Goal: Contribute content: Add original content to the website for others to see

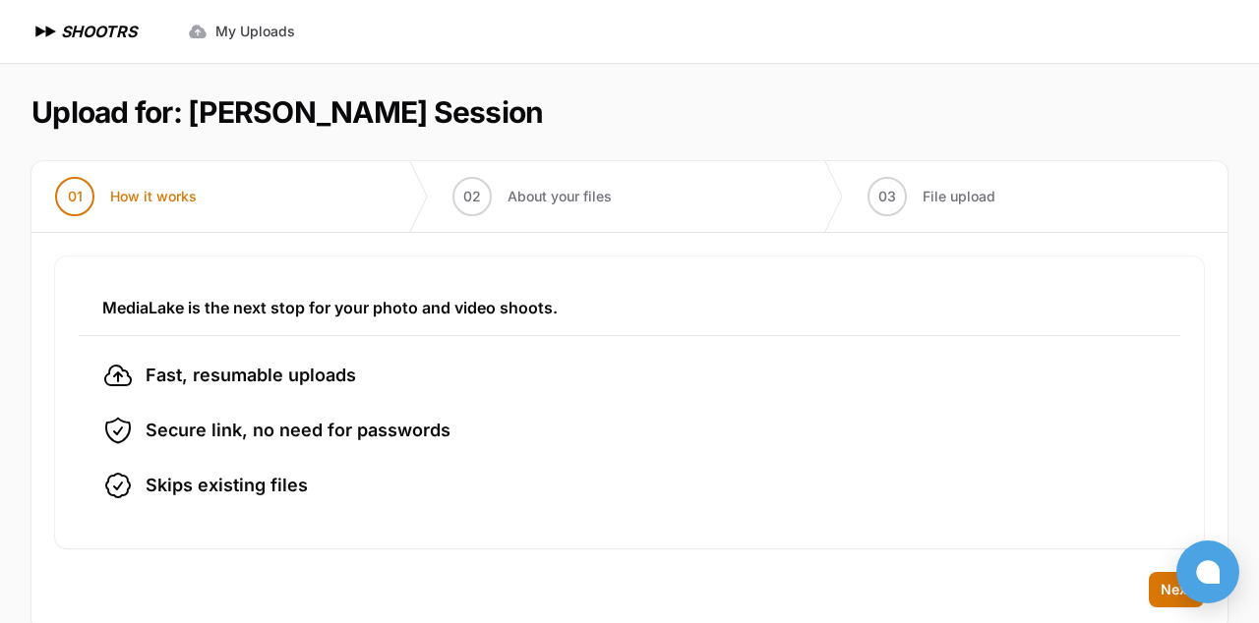
scroll to position [39, 0]
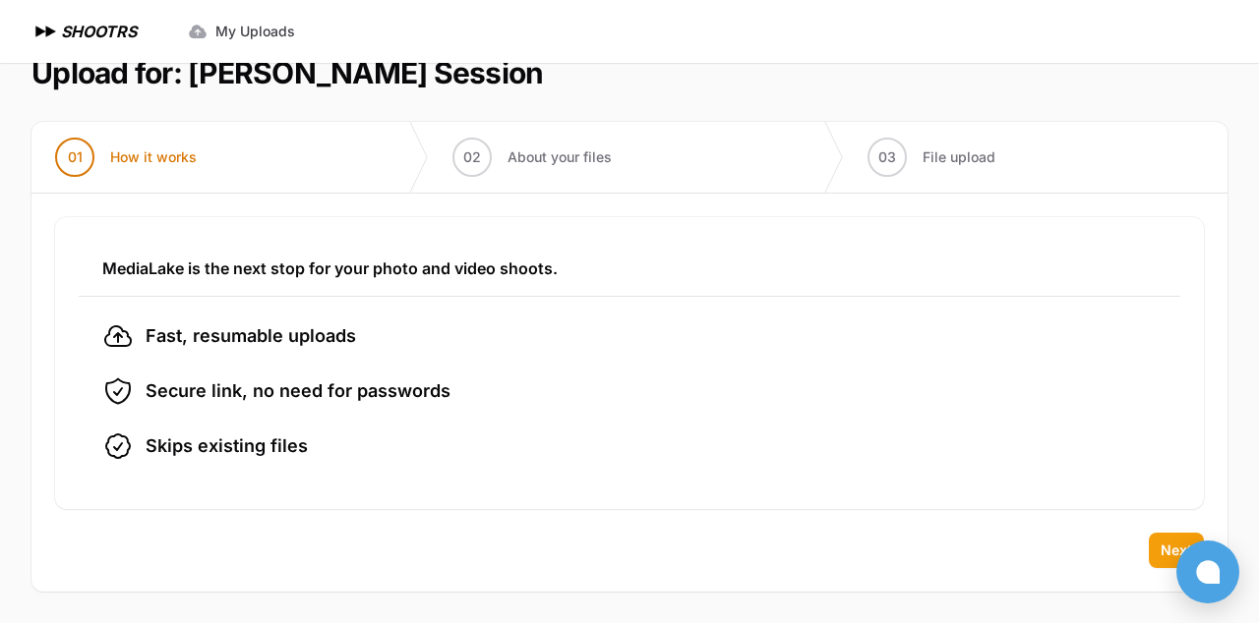
click at [1158, 548] on button "Next" at bounding box center [1175, 550] width 55 height 35
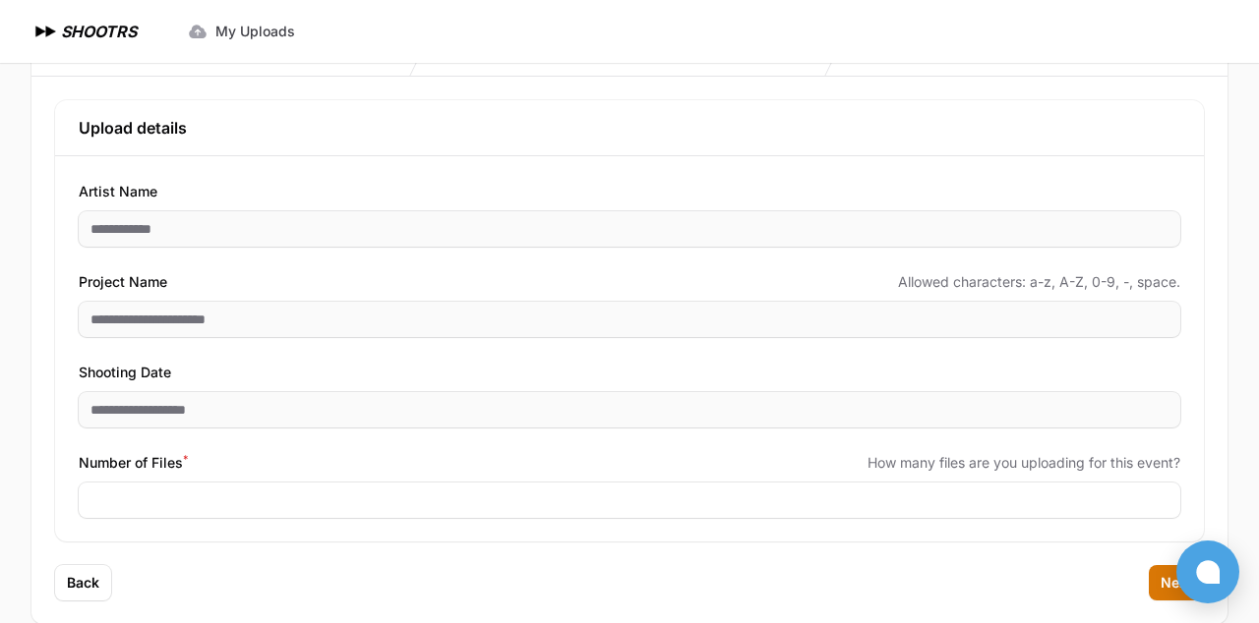
scroll to position [161, 0]
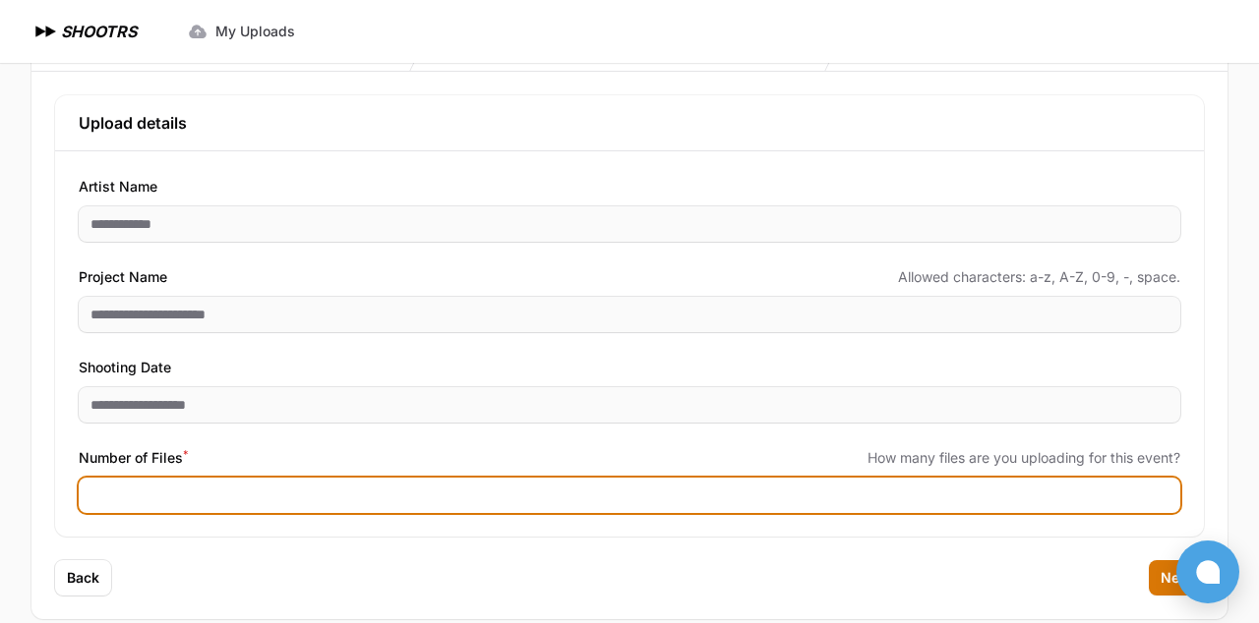
click at [154, 494] on input "Number of Files *" at bounding box center [629, 495] width 1101 height 35
type input "***"
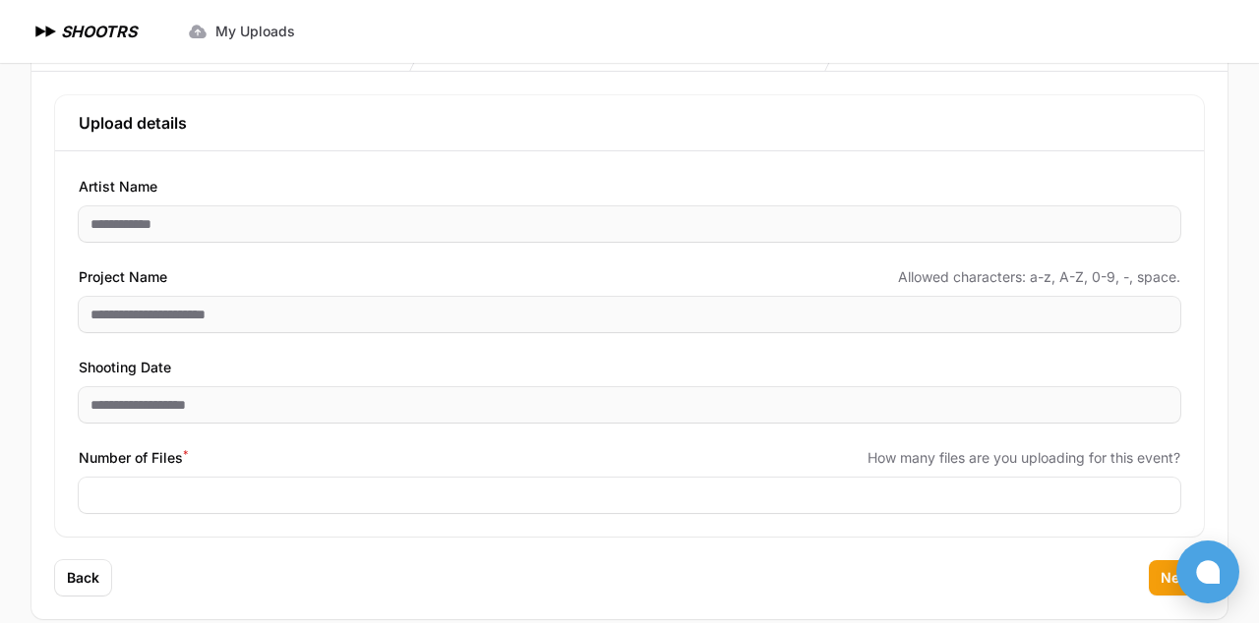
click at [1163, 582] on span "Next" at bounding box center [1175, 578] width 31 height 20
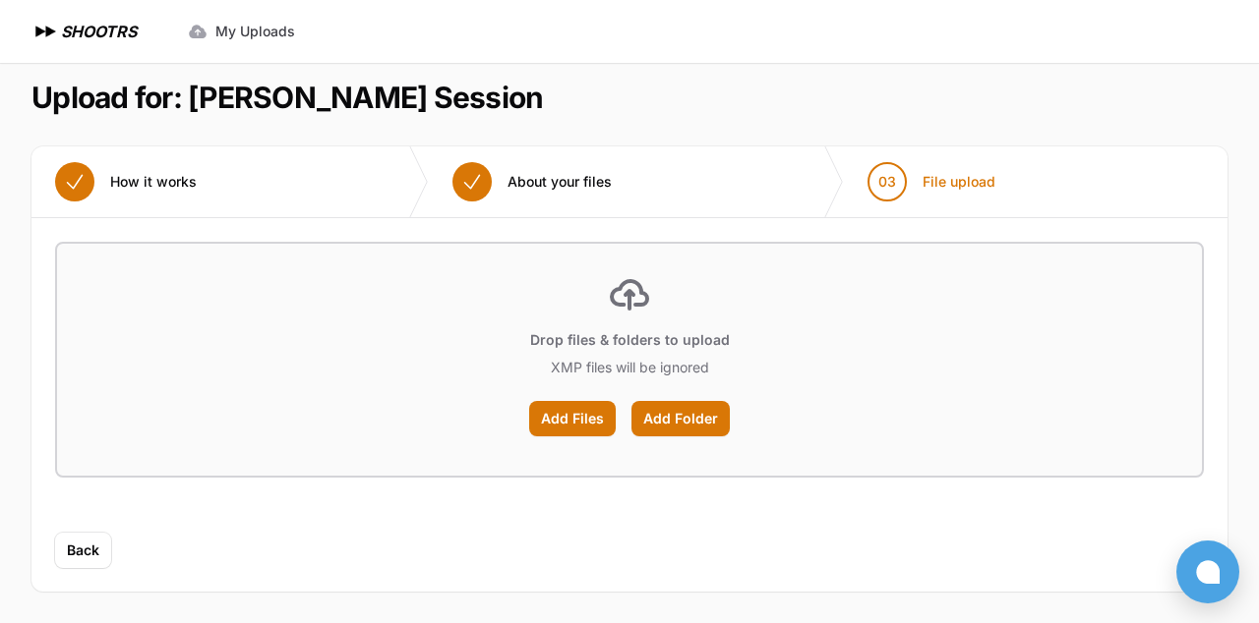
scroll to position [15, 0]
click at [573, 415] on label "Add Files" at bounding box center [572, 418] width 87 height 35
click at [0, 0] on input "Add Files" at bounding box center [0, 0] width 0 height 0
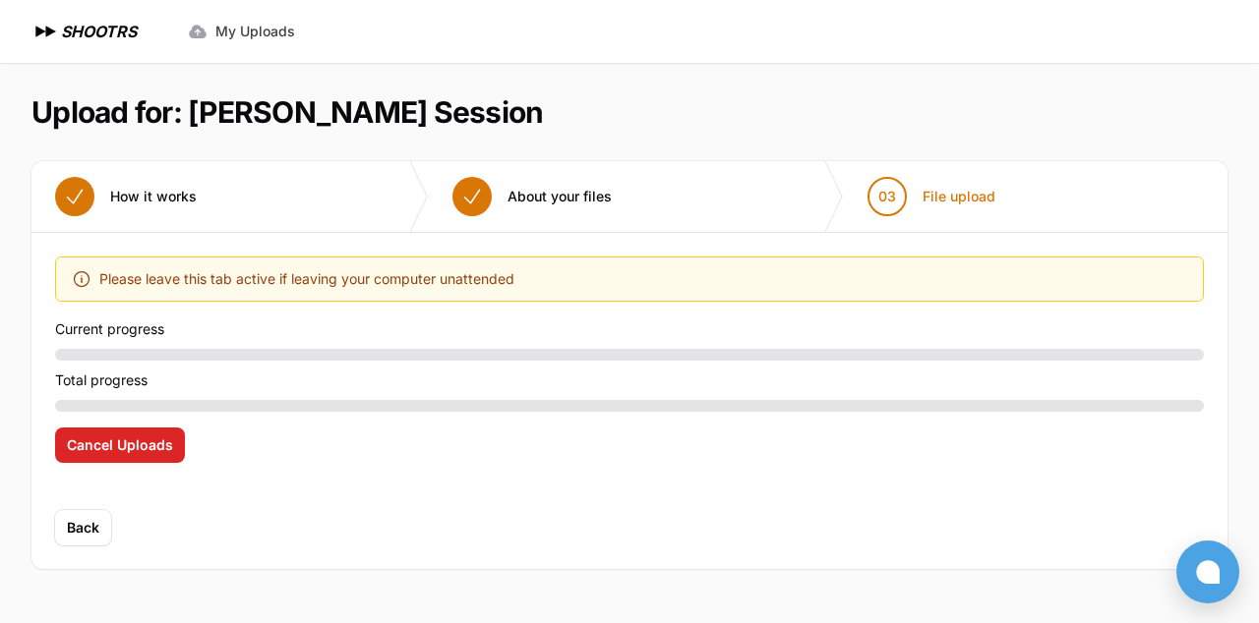
scroll to position [0, 0]
